Goal: Entertainment & Leisure: Consume media (video, audio)

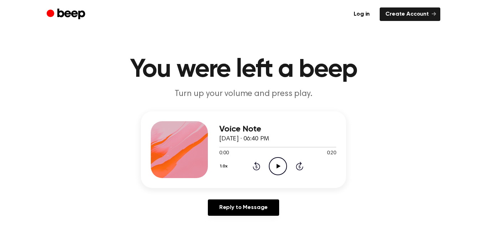
click at [281, 167] on icon "Play Audio" at bounding box center [278, 166] width 18 height 18
click at [257, 168] on icon "Rewind 5 seconds" at bounding box center [256, 166] width 8 height 9
click at [275, 168] on icon "Play Audio" at bounding box center [278, 166] width 18 height 18
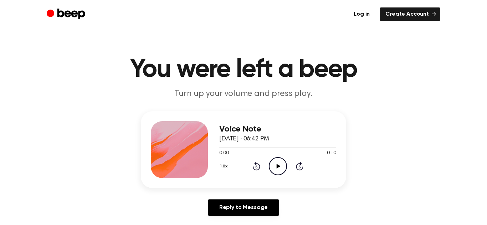
click at [276, 165] on icon at bounding box center [278, 166] width 4 height 5
click at [279, 166] on icon at bounding box center [278, 166] width 4 height 5
click at [277, 169] on icon "Play Audio" at bounding box center [278, 166] width 18 height 18
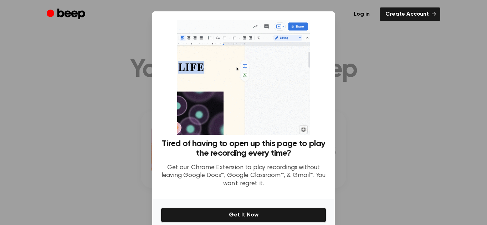
click at [376, 54] on div at bounding box center [243, 112] width 487 height 225
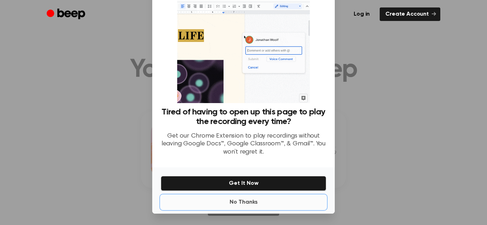
click at [250, 203] on button "No Thanks" at bounding box center [243, 203] width 165 height 14
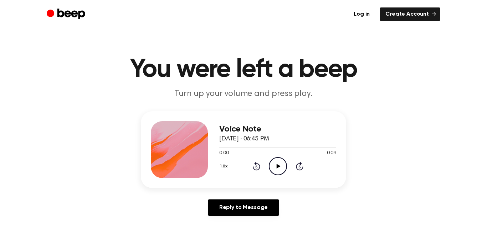
click at [276, 167] on icon at bounding box center [278, 166] width 4 height 5
click at [281, 167] on icon "Play Audio" at bounding box center [278, 166] width 18 height 18
click at [275, 168] on icon "Play Audio" at bounding box center [278, 166] width 18 height 18
click at [276, 168] on icon at bounding box center [277, 166] width 3 height 5
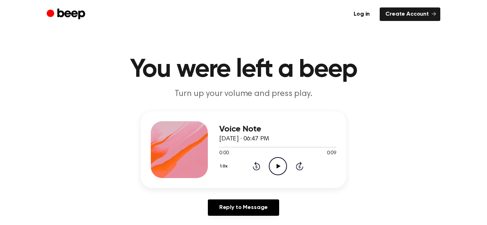
click at [279, 168] on icon "Play Audio" at bounding box center [278, 166] width 18 height 18
click at [276, 163] on icon "Play Audio" at bounding box center [278, 166] width 18 height 18
click at [277, 166] on icon at bounding box center [278, 166] width 4 height 5
